Goal: Complete application form

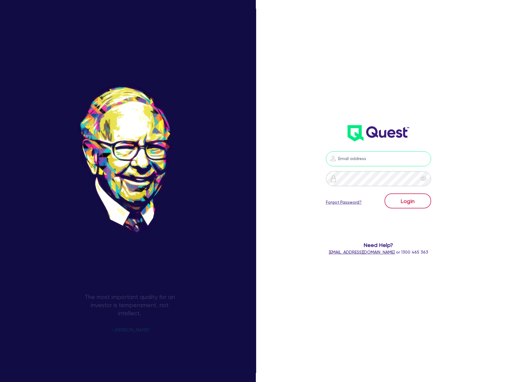
type input "[EMAIL_ADDRESS][DOMAIN_NAME]"
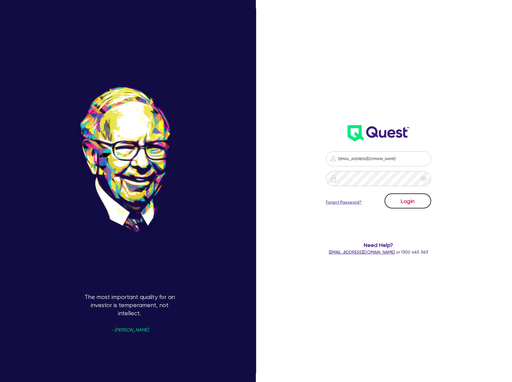
click at [415, 204] on button "Login" at bounding box center [408, 200] width 47 height 15
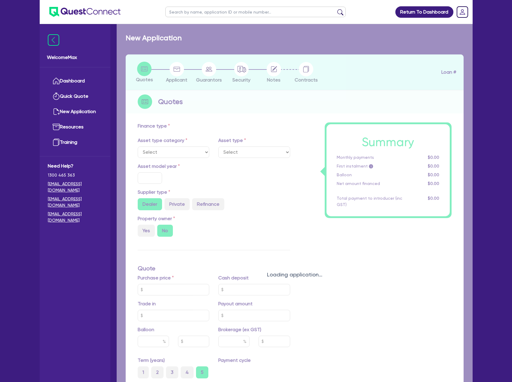
select select "TERTIARY_ASSETS"
type input "2024"
type input "59,100"
type input "9"
type input "5,319"
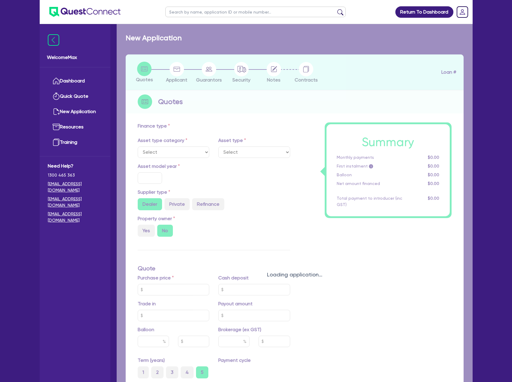
type input "17.95"
select select "OTHER_TERTIARY"
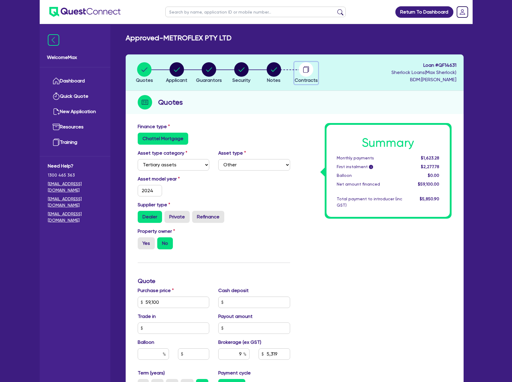
click at [304, 73] on circle "button" at bounding box center [306, 69] width 14 height 14
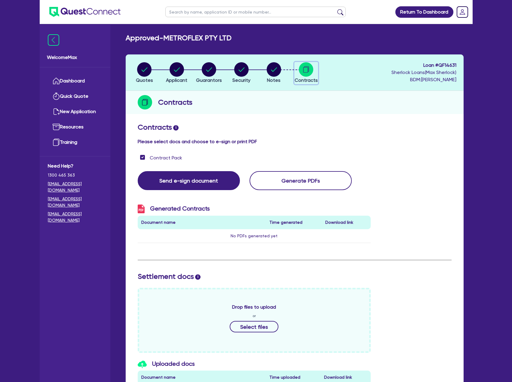
click at [305, 75] on circle "button" at bounding box center [306, 69] width 14 height 14
click at [148, 72] on circle "button" at bounding box center [144, 69] width 14 height 14
select select "TERTIARY_ASSETS"
select select "OTHER_TERTIARY"
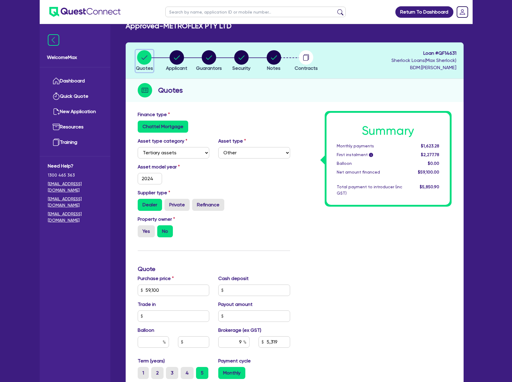
scroll to position [120, 0]
